Goal: Information Seeking & Learning: Learn about a topic

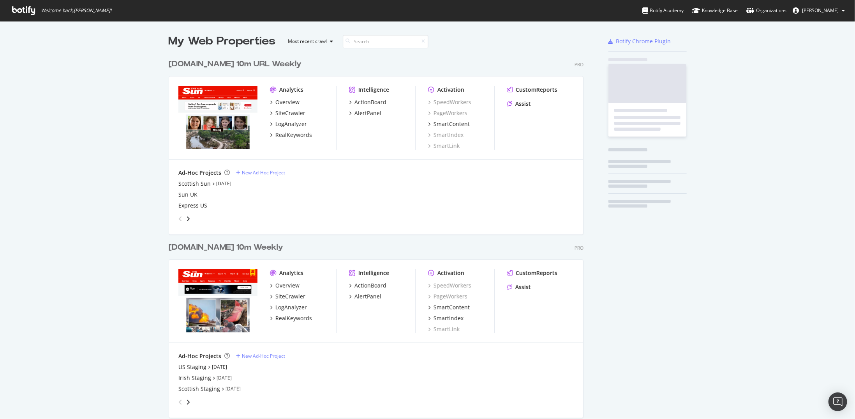
scroll to position [863, 415]
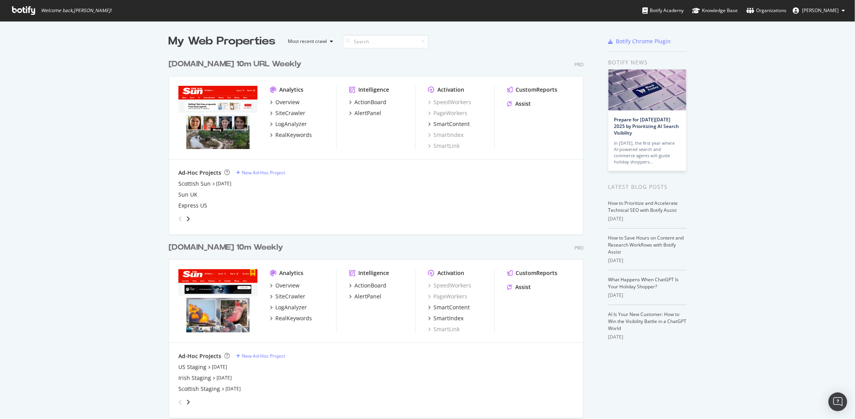
click at [206, 245] on div "TheSun.co.uk 10m Weekly" at bounding box center [226, 247] width 115 height 11
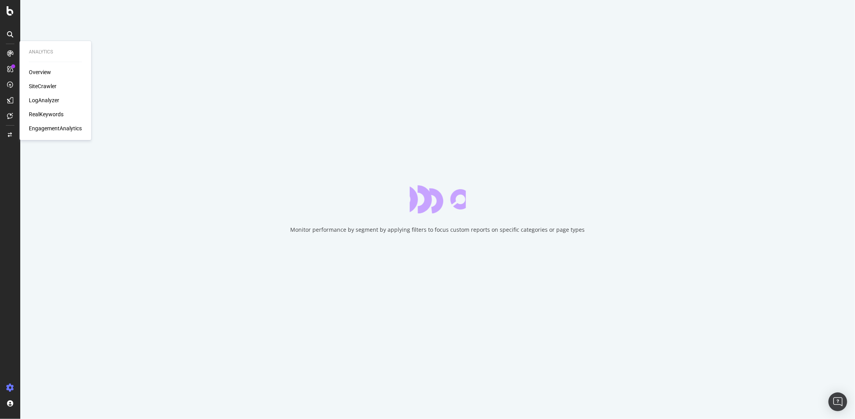
click at [53, 98] on div "LogAnalyzer" at bounding box center [44, 100] width 30 height 8
